Goal: Task Accomplishment & Management: Use online tool/utility

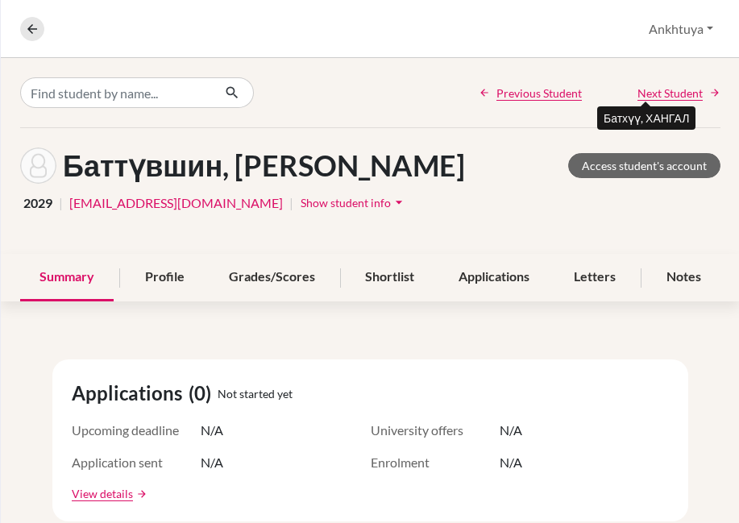
click at [651, 98] on span "Next Student" at bounding box center [670, 93] width 65 height 17
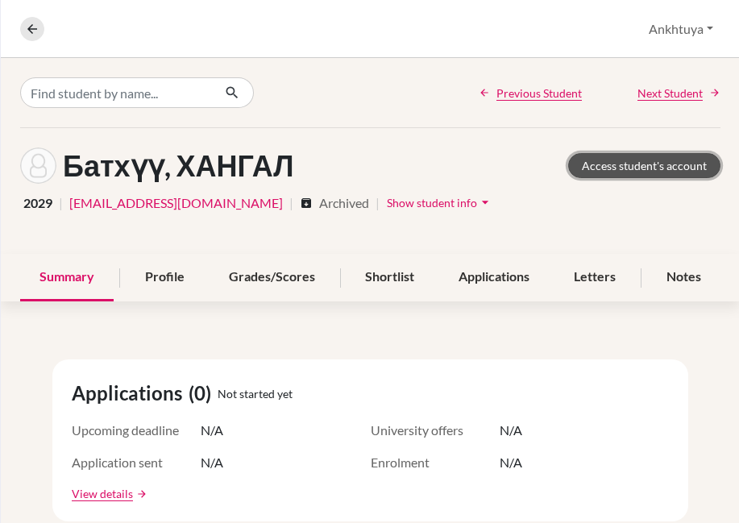
click at [609, 167] on link "Access student's account" at bounding box center [644, 165] width 152 height 25
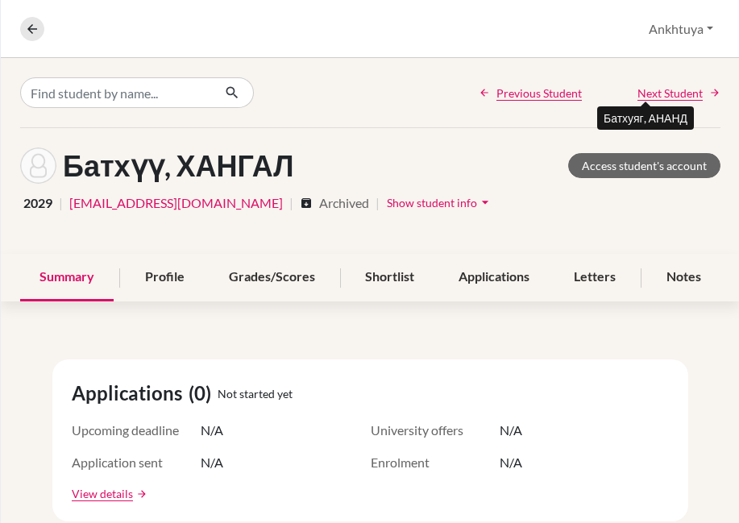
click at [662, 94] on span "Next Student" at bounding box center [670, 93] width 65 height 17
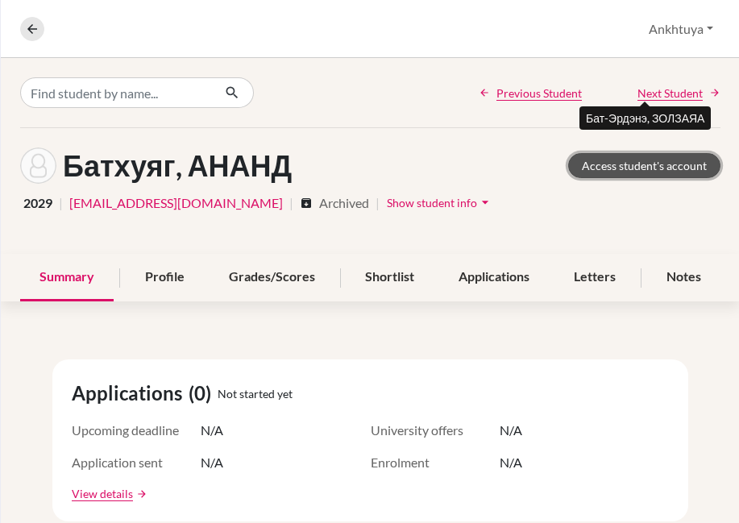
click at [609, 163] on link "Access student's account" at bounding box center [644, 165] width 152 height 25
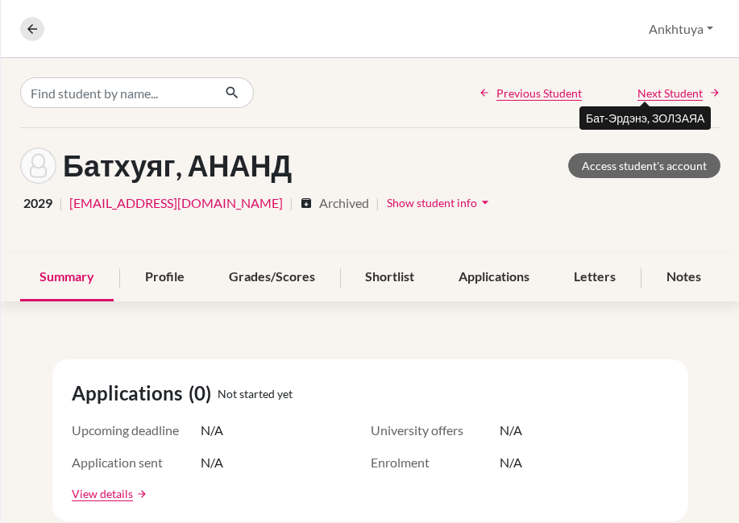
click at [680, 92] on span "Next Student" at bounding box center [670, 93] width 65 height 17
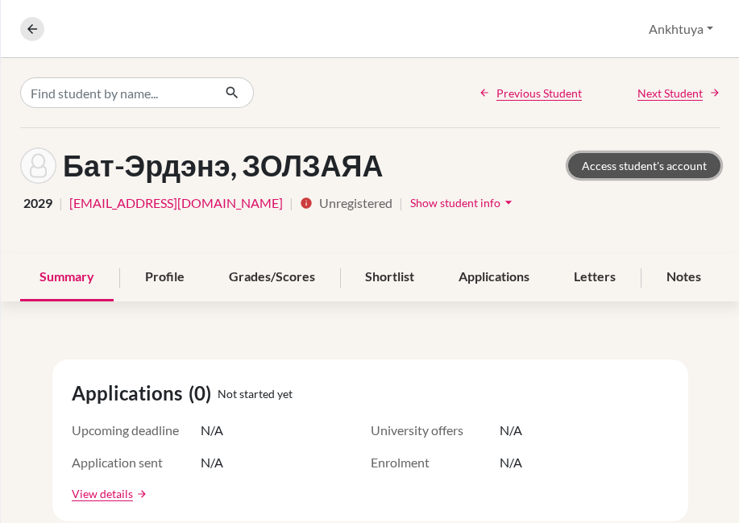
click at [606, 161] on link "Access student's account" at bounding box center [644, 165] width 152 height 25
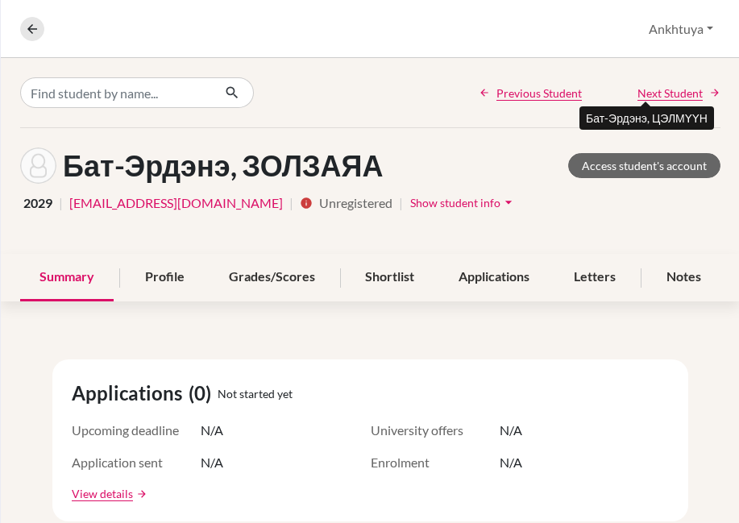
click at [650, 90] on span "Next Student" at bounding box center [670, 93] width 65 height 17
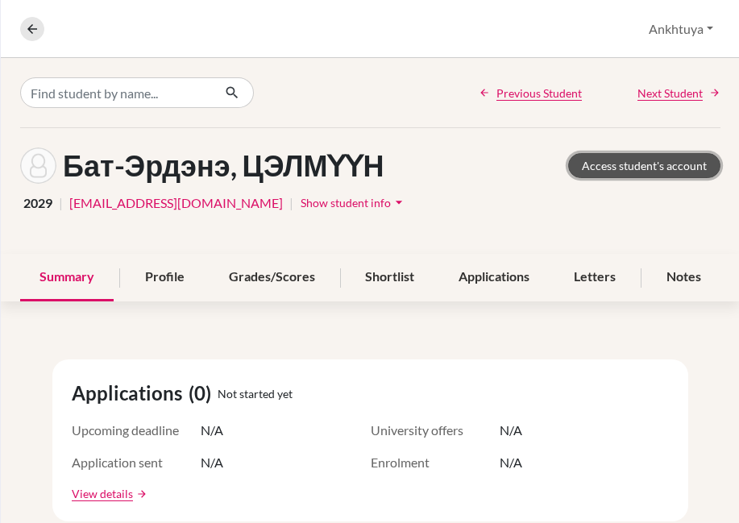
click at [632, 160] on link "Access student's account" at bounding box center [644, 165] width 152 height 25
click at [611, 167] on link "Access student's account" at bounding box center [644, 165] width 152 height 25
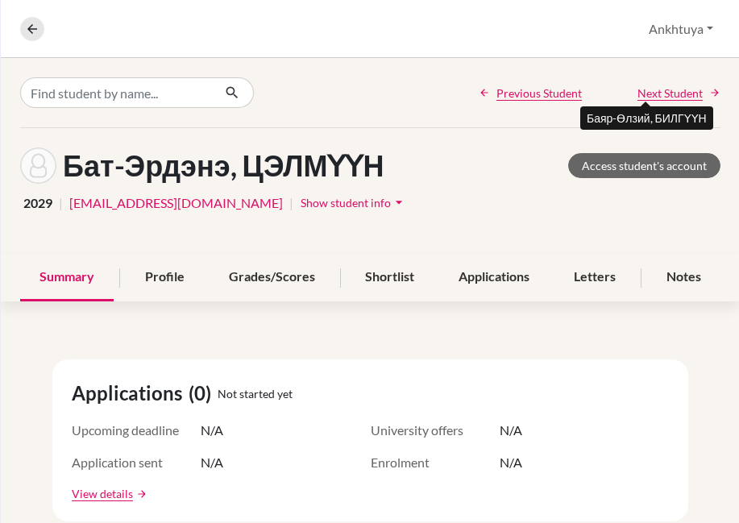
click at [655, 99] on span "Next Student" at bounding box center [670, 93] width 65 height 17
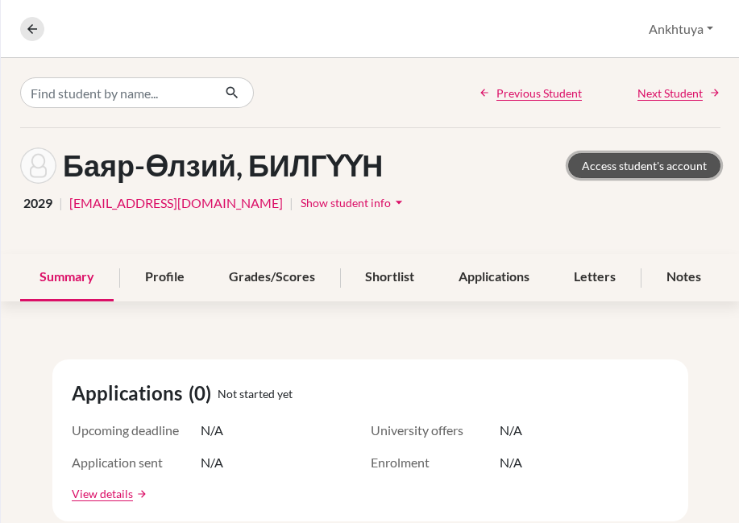
click at [600, 166] on link "Access student's account" at bounding box center [644, 165] width 152 height 25
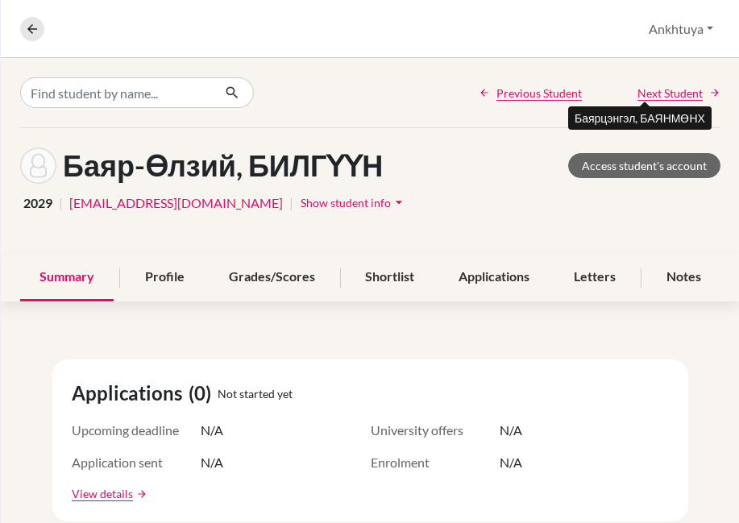
click at [665, 98] on span "Next Student" at bounding box center [670, 93] width 65 height 17
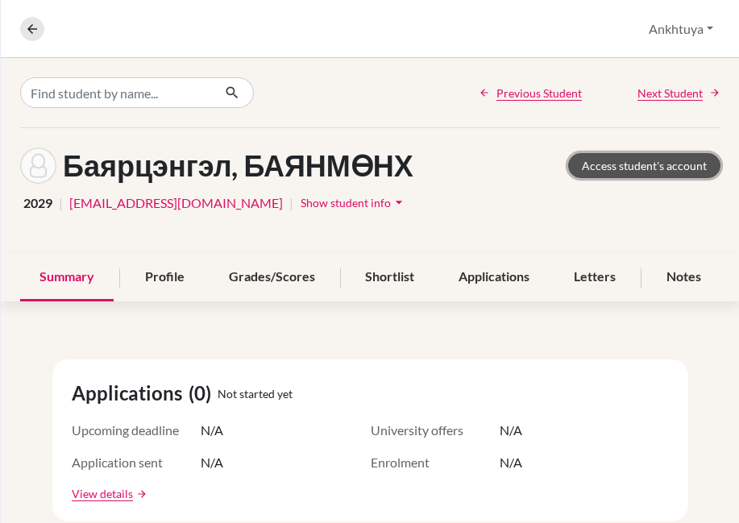
click at [613, 169] on link "Access student's account" at bounding box center [644, 165] width 152 height 25
click at [637, 166] on link "Access student's account" at bounding box center [644, 165] width 152 height 25
